Goal: Task Accomplishment & Management: Use online tool/utility

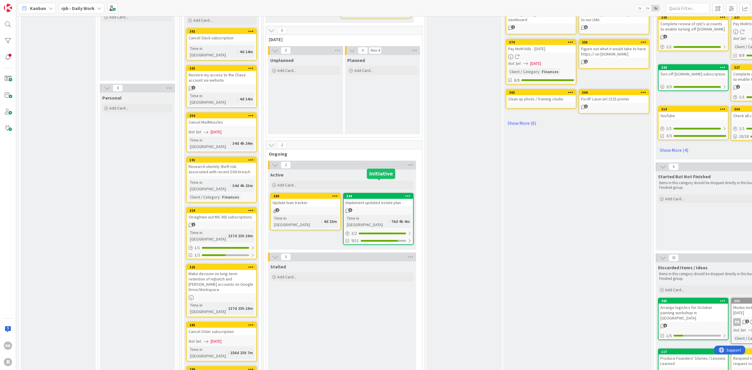
click at [381, 194] on div "344" at bounding box center [379, 196] width 67 height 4
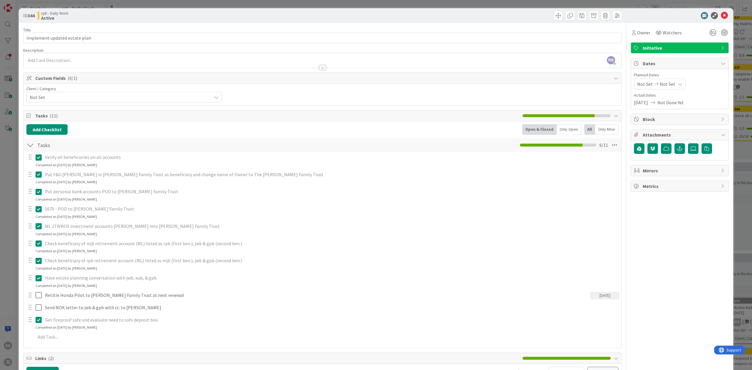
drag, startPoint x: 31, startPoint y: 296, endPoint x: 29, endPoint y: 305, distance: 9.5
click at [29, 305] on div at bounding box center [30, 307] width 8 height 9
click at [31, 307] on div at bounding box center [30, 307] width 8 height 9
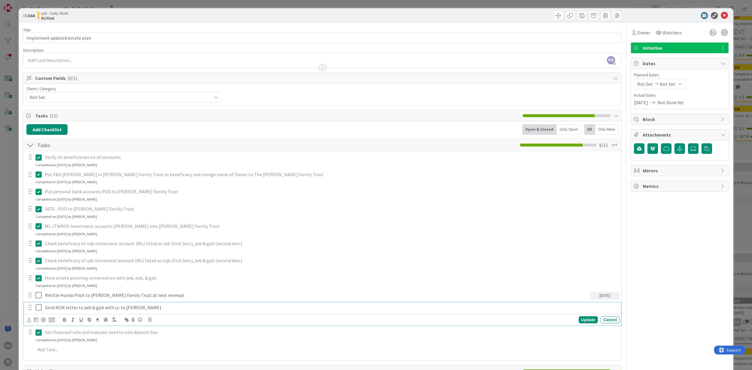
click at [111, 306] on p "Send NOK letter to jwb & gpb with cc: to [PERSON_NAME]" at bounding box center [331, 307] width 572 height 7
click at [53, 318] on icon at bounding box center [52, 319] width 6 height 5
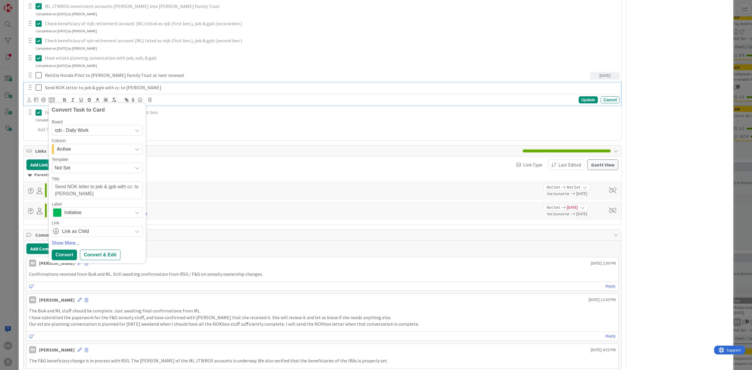
click at [250, 122] on div "Verify all beneficiaries on all accounts Update Cancel Completed on [DATE] by […" at bounding box center [322, 34] width 592 height 205
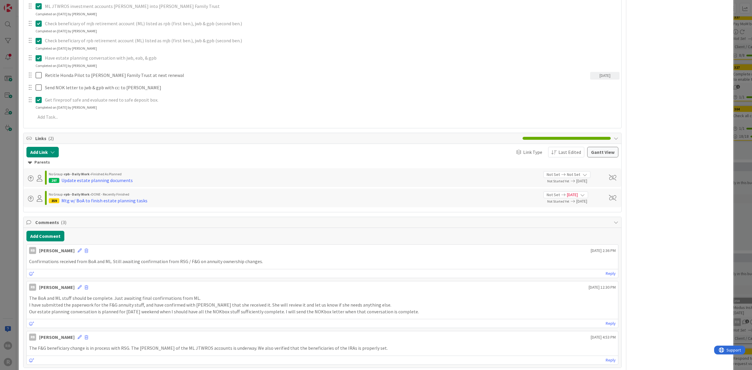
click at [31, 75] on div at bounding box center [30, 75] width 8 height 9
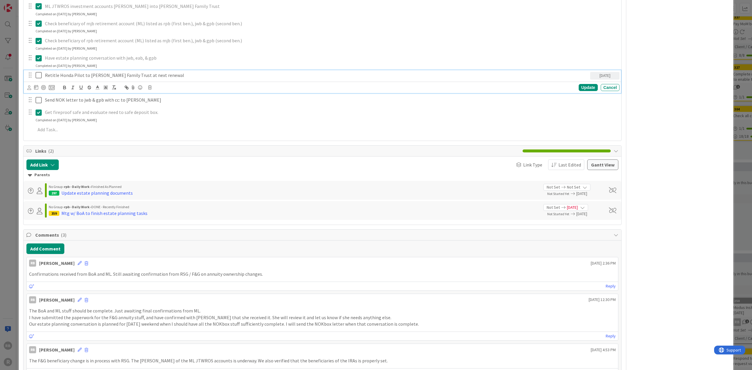
click at [93, 75] on p "Retitle Honda Pilot to [PERSON_NAME] Family Trust at next renewal" at bounding box center [316, 75] width 543 height 7
click at [51, 86] on icon at bounding box center [52, 87] width 6 height 5
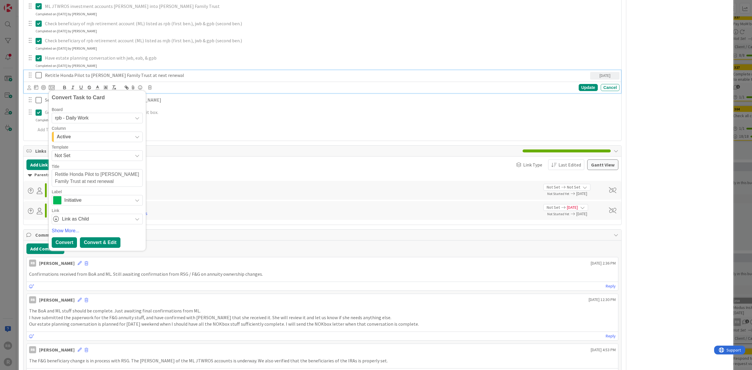
click at [105, 241] on div "Convert & Edit" at bounding box center [100, 242] width 40 height 11
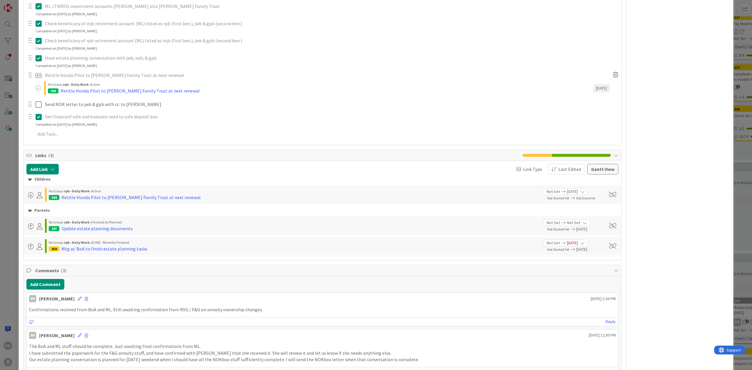
type textarea "x"
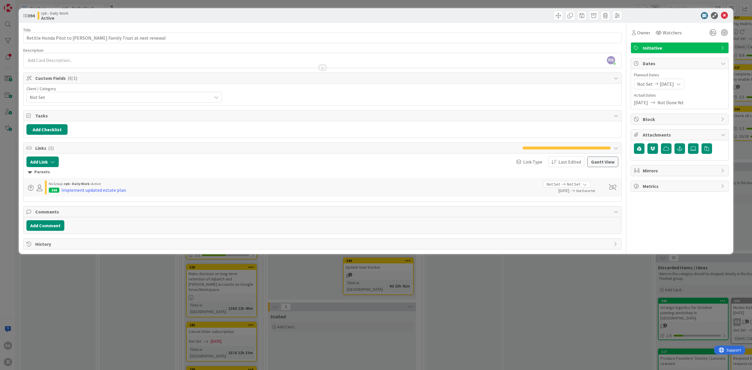
drag, startPoint x: 59, startPoint y: 138, endPoint x: 55, endPoint y: 143, distance: 5.8
drag, startPoint x: 55, startPoint y: 143, endPoint x: 722, endPoint y: 48, distance: 673.4
click at [722, 48] on icon at bounding box center [722, 48] width 5 height 5
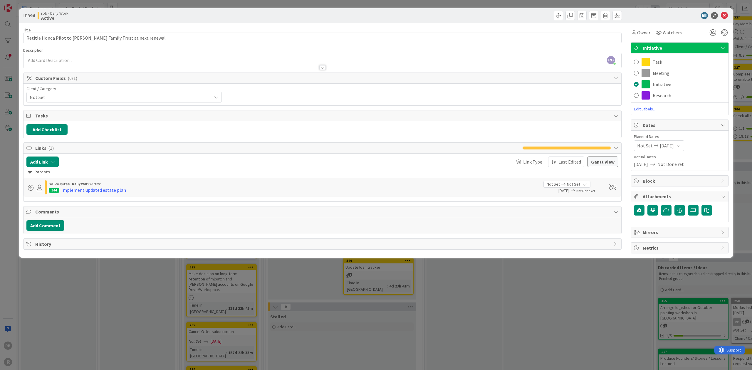
click at [635, 62] on span at bounding box center [636, 62] width 5 height 9
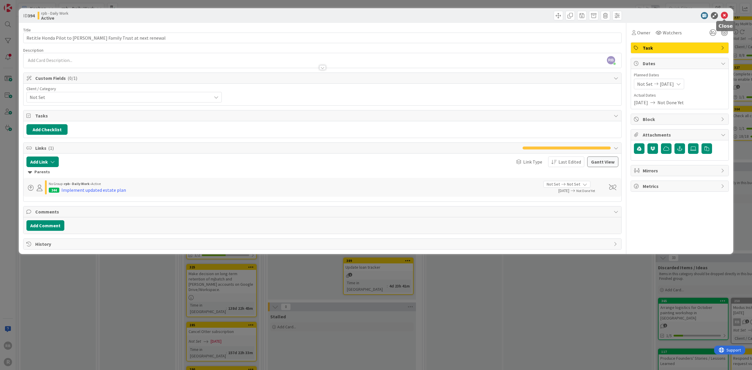
click at [725, 14] on icon at bounding box center [723, 15] width 7 height 7
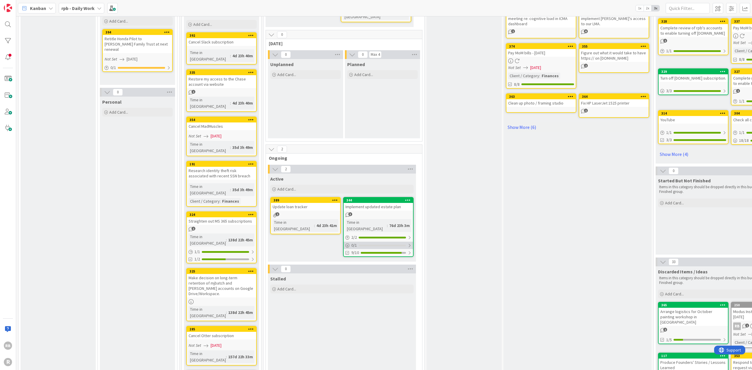
scroll to position [156, 0]
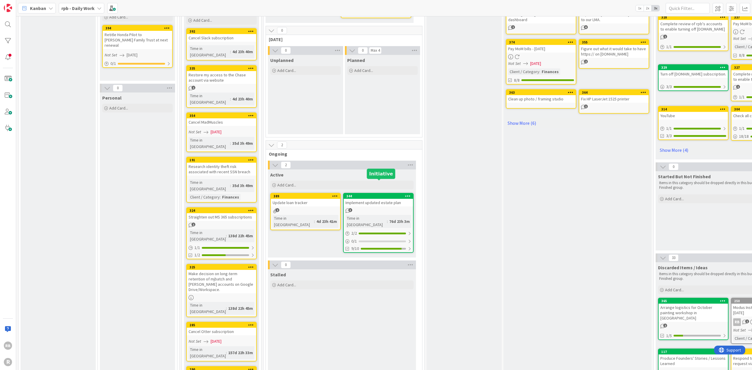
click at [370, 194] on div "344" at bounding box center [379, 196] width 67 height 4
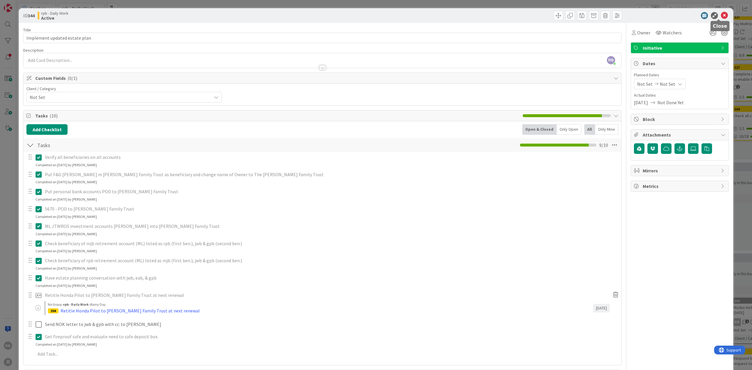
click at [720, 15] on icon at bounding box center [723, 15] width 7 height 7
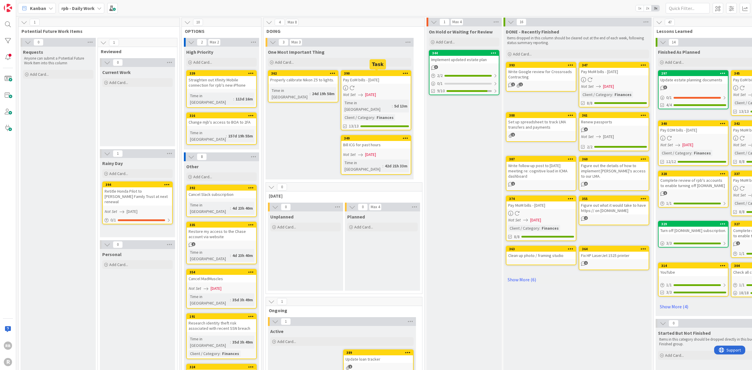
click at [368, 73] on div "390" at bounding box center [377, 73] width 67 height 4
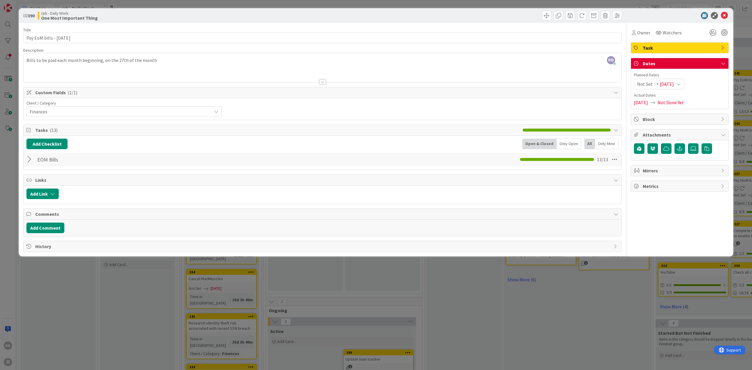
click at [30, 159] on div at bounding box center [30, 159] width 8 height 11
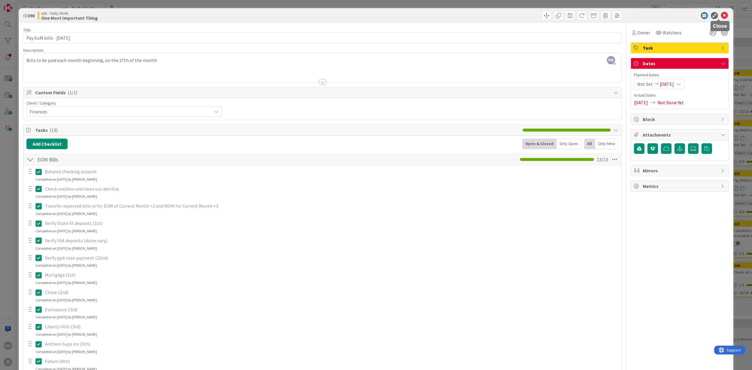
click at [720, 16] on icon at bounding box center [723, 15] width 7 height 7
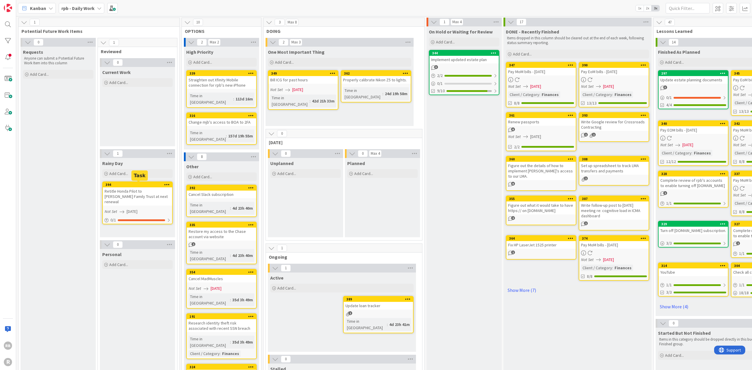
click at [151, 183] on div "394" at bounding box center [138, 185] width 67 height 4
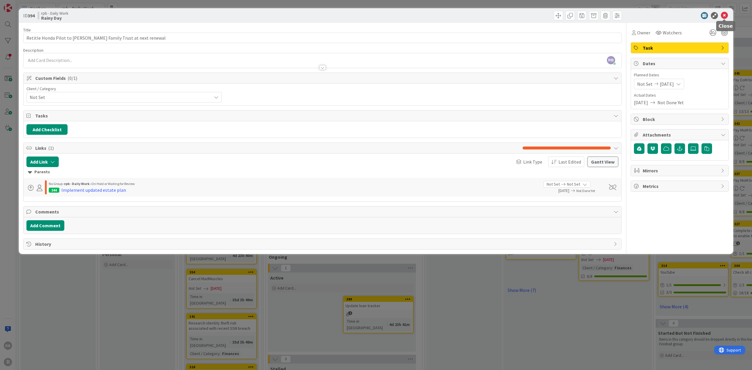
click at [726, 15] on icon at bounding box center [723, 15] width 7 height 7
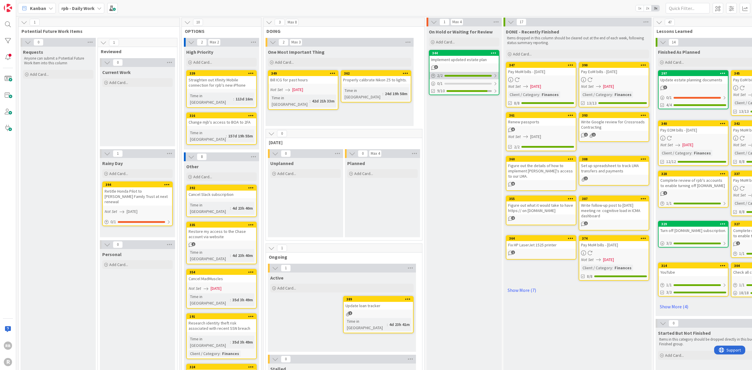
click at [494, 74] on div at bounding box center [495, 75] width 4 height 5
drag, startPoint x: 444, startPoint y: 148, endPoint x: 444, endPoint y: 144, distance: 3.5
click at [481, 40] on div "Add Card..." at bounding box center [464, 42] width 70 height 9
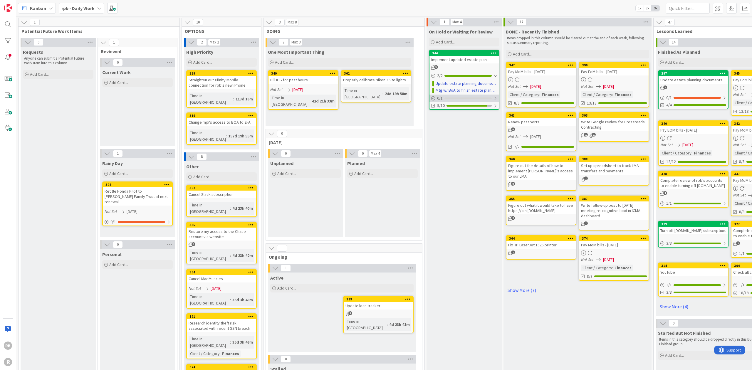
click at [494, 97] on div at bounding box center [495, 98] width 4 height 5
click at [495, 112] on div at bounding box center [495, 113] width 4 height 5
